Goal: Task Accomplishment & Management: Manage account settings

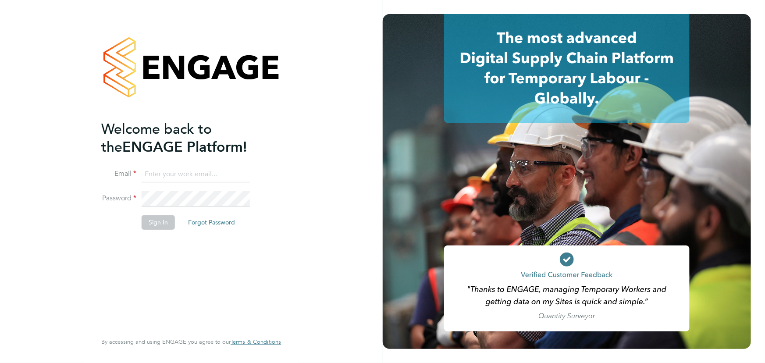
type input "dean.bridgeman@uk.g4s.com"
click at [155, 224] on button "Sign In" at bounding box center [158, 222] width 33 height 14
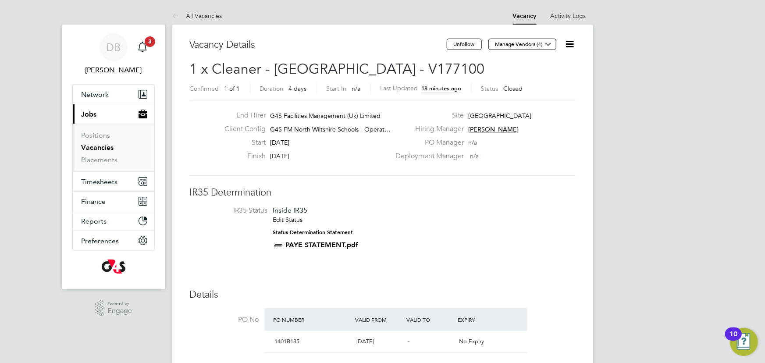
click at [572, 45] on icon at bounding box center [570, 44] width 11 height 11
click at [464, 187] on h3 "IR35 Determination" at bounding box center [383, 192] width 386 height 13
click at [139, 45] on icon "Main navigation" at bounding box center [143, 46] width 8 height 9
